Goal: Task Accomplishment & Management: Use online tool/utility

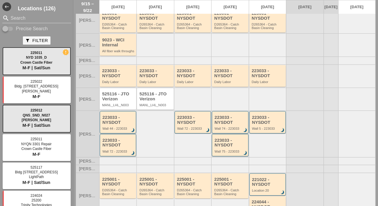
scroll to position [88, 0]
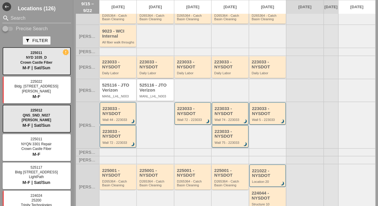
click at [157, 75] on div "Daily Labor" at bounding box center [155, 73] width 33 height 4
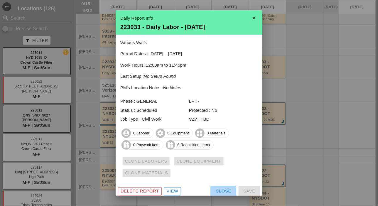
drag, startPoint x: 218, startPoint y: 191, endPoint x: 175, endPoint y: 122, distance: 80.9
click at [218, 190] on div "Close" at bounding box center [224, 191] width 16 height 7
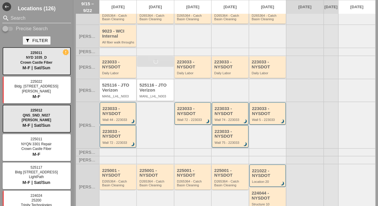
click at [10, 28] on input "Precise Search" at bounding box center [7, 28] width 11 height 7
checkbox input "true"
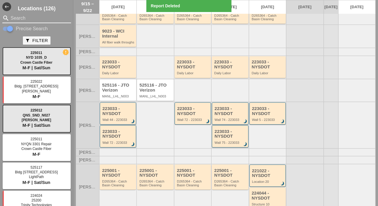
click at [16, 19] on input "Search" at bounding box center [37, 18] width 52 height 9
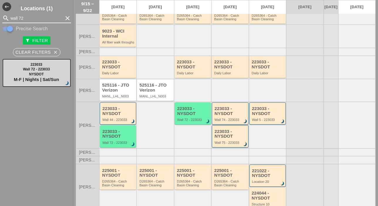
type input "wall 72"
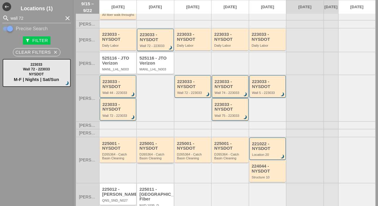
scroll to position [109, 0]
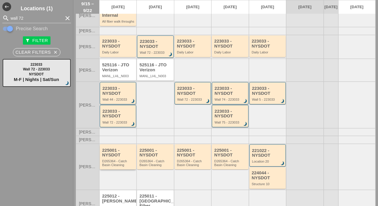
click at [119, 158] on div "225001 - NYSDOT" at bounding box center [118, 153] width 33 height 10
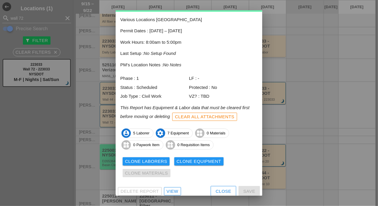
scroll to position [32, 0]
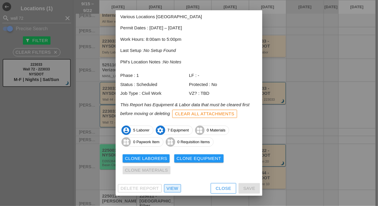
drag, startPoint x: 174, startPoint y: 187, endPoint x: 171, endPoint y: 176, distance: 11.0
click at [174, 187] on div "View" at bounding box center [173, 188] width 12 height 7
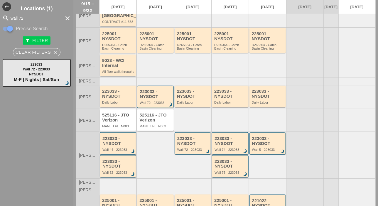
scroll to position [88, 0]
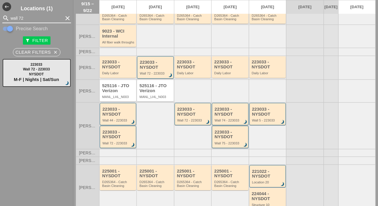
drag, startPoint x: 27, startPoint y: 16, endPoint x: 9, endPoint y: 16, distance: 17.9
click at [9, 16] on div "search wall 72 clear" at bounding box center [36, 18] width 69 height 9
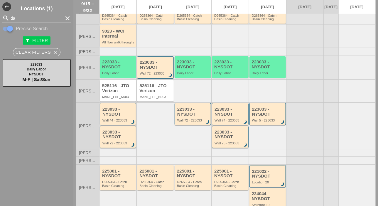
type input "da"
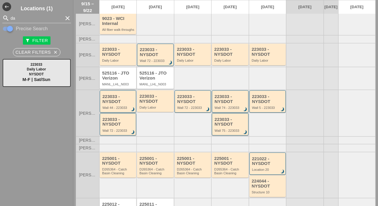
scroll to position [117, 0]
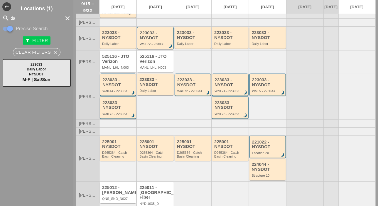
click at [121, 110] on div "223033 - NYSDOT" at bounding box center [118, 105] width 32 height 10
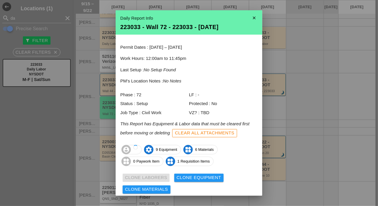
scroll to position [19, 0]
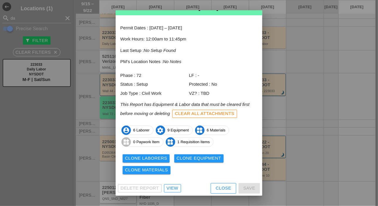
click at [161, 160] on div "Clone Laborers" at bounding box center [146, 158] width 42 height 7
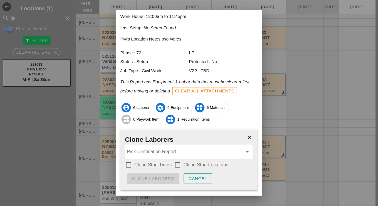
scroll to position [56, 0]
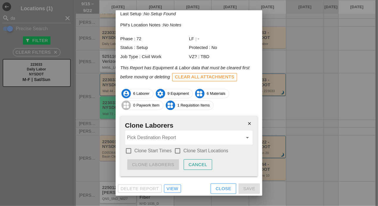
click at [132, 149] on div at bounding box center [129, 151] width 10 height 10
checkbox input "true"
drag, startPoint x: 175, startPoint y: 150, endPoint x: 175, endPoint y: 144, distance: 6.8
click at [175, 150] on div at bounding box center [178, 151] width 10 height 10
checkbox input "true"
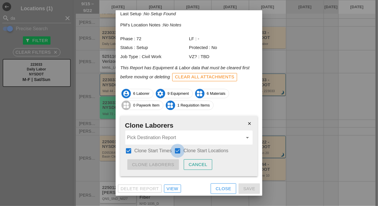
click at [175, 140] on input "Pick Destination Report" at bounding box center [185, 137] width 116 height 9
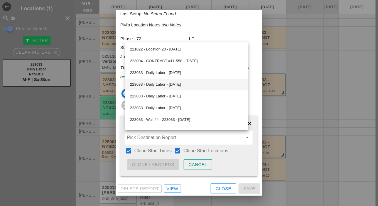
scroll to position [29, 0]
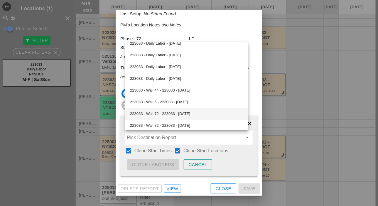
click at [168, 112] on div "223033 - Wall 72 - 223033 - [DATE]" at bounding box center [187, 113] width 114 height 7
type input "223033 - Wall 72 - 223033 - [DATE]"
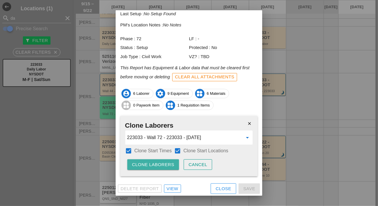
click at [165, 163] on div "Clone Laborers" at bounding box center [153, 164] width 42 height 7
click at [165, 163] on div "Are you sure?" at bounding box center [150, 164] width 37 height 7
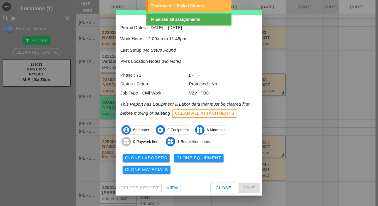
scroll to position [19, 0]
click at [185, 157] on div "Clone Equipment" at bounding box center [199, 158] width 45 height 7
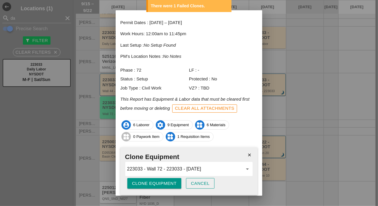
scroll to position [44, 0]
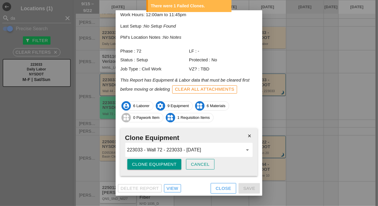
click at [159, 168] on button "Clone Equipment" at bounding box center [154, 164] width 54 height 11
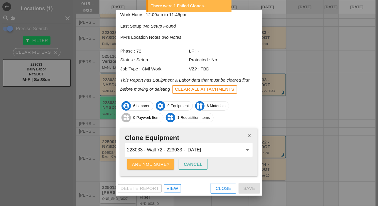
click at [159, 168] on button "Are you sure?" at bounding box center [150, 164] width 47 height 11
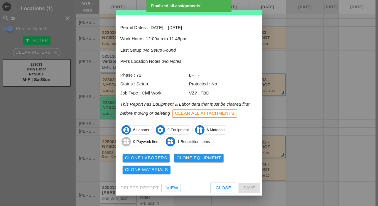
scroll to position [19, 0]
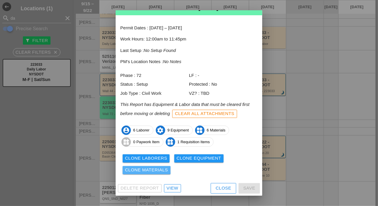
click at [160, 167] on div "Clone Materials" at bounding box center [146, 170] width 43 height 7
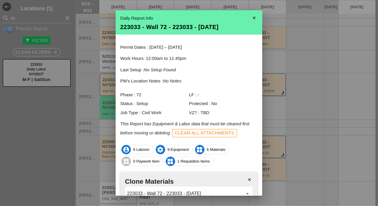
scroll to position [44, 0]
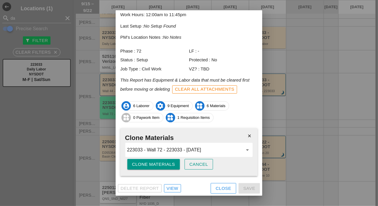
click at [158, 167] on div "Clone Materials" at bounding box center [153, 164] width 43 height 7
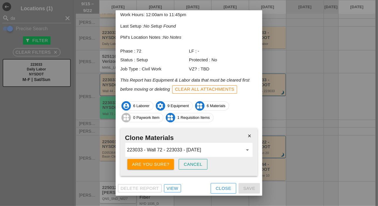
click at [158, 166] on div "Are you sure?" at bounding box center [150, 164] width 37 height 7
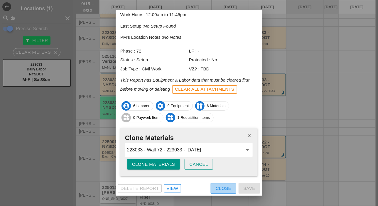
click at [216, 190] on div "Close" at bounding box center [224, 188] width 16 height 7
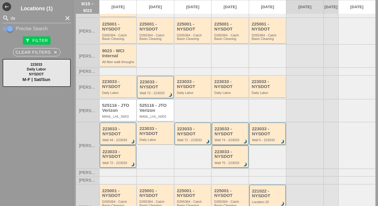
scroll to position [59, 0]
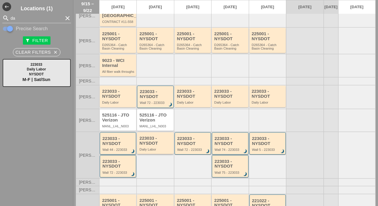
click at [150, 151] on div "223033 - NYSDOT Daily Labor" at bounding box center [155, 143] width 33 height 15
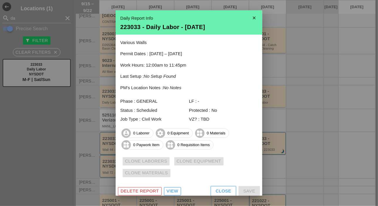
scroll to position [3, 0]
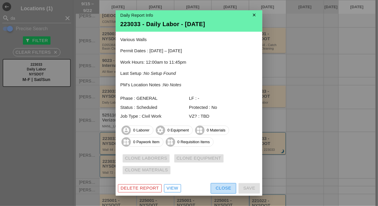
drag, startPoint x: 213, startPoint y: 186, endPoint x: 203, endPoint y: 183, distance: 10.2
click at [216, 186] on div "Close" at bounding box center [224, 188] width 16 height 7
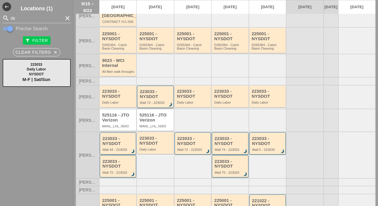
scroll to position [29, 0]
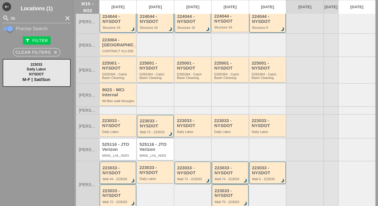
click at [153, 79] on div "D265364 - Catch Basin Cleaning" at bounding box center [155, 76] width 33 height 7
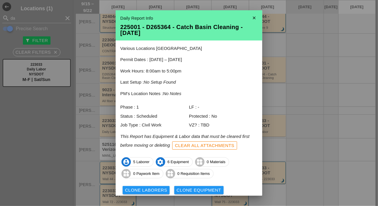
click at [251, 16] on icon "close" at bounding box center [254, 18] width 12 height 12
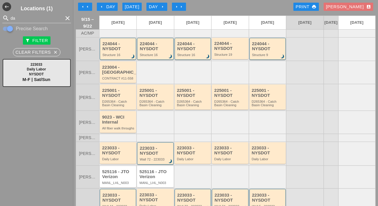
scroll to position [0, 0]
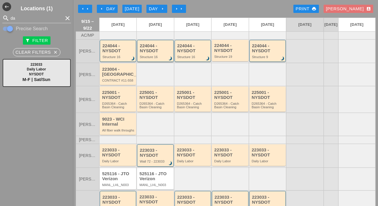
click at [152, 53] on div "224044 - NYSDOT" at bounding box center [156, 48] width 32 height 10
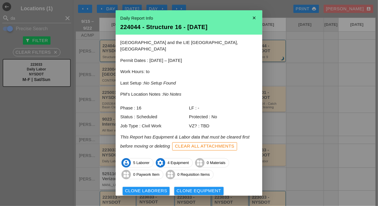
click at [249, 16] on icon "close" at bounding box center [254, 18] width 12 height 12
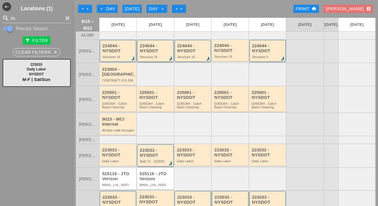
click at [165, 53] on div "224044 - NYSDOT" at bounding box center [156, 48] width 32 height 10
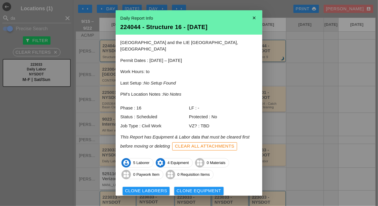
scroll to position [26, 0]
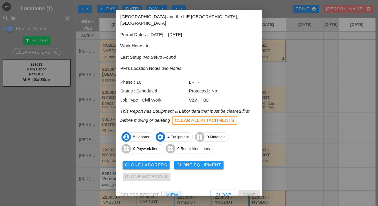
click at [176, 192] on div "View" at bounding box center [173, 195] width 12 height 7
